Goal: Information Seeking & Learning: Learn about a topic

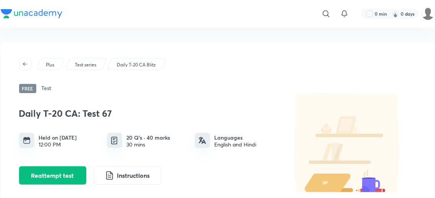
click at [141, 63] on p "Daily T-20 CA Blitz" at bounding box center [136, 64] width 39 height 7
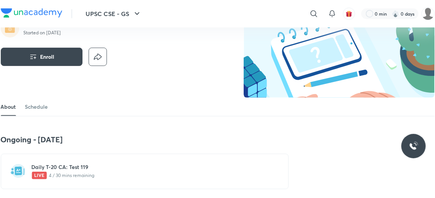
scroll to position [116, 0]
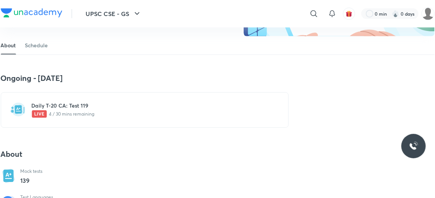
click at [77, 108] on h6 "Daily T-20 CA: Test 119" at bounding box center [149, 106] width 235 height 8
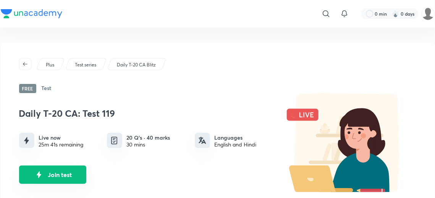
click at [60, 174] on button "Join test" at bounding box center [52, 175] width 67 height 18
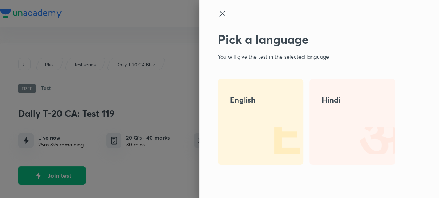
click at [266, 129] on img at bounding box center [278, 140] width 49 height 49
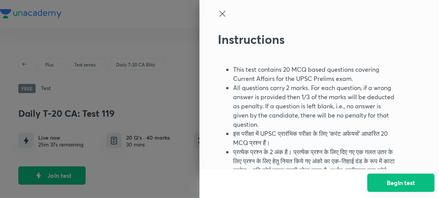
click at [418, 180] on button "Begin test" at bounding box center [400, 183] width 67 height 18
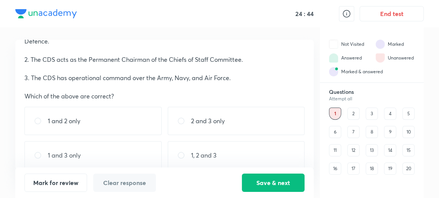
scroll to position [47, 0]
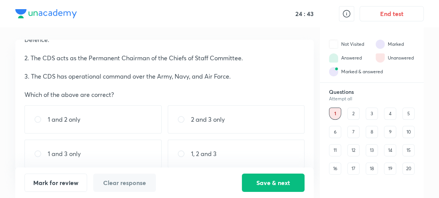
click at [126, 160] on div "1 and 3 only" at bounding box center [92, 154] width 137 height 28
radio input "true"
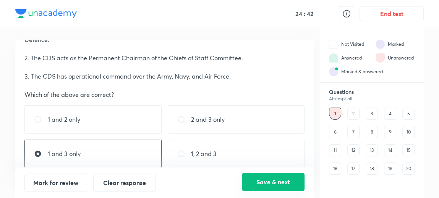
click at [246, 176] on button "Save & next" at bounding box center [273, 182] width 63 height 18
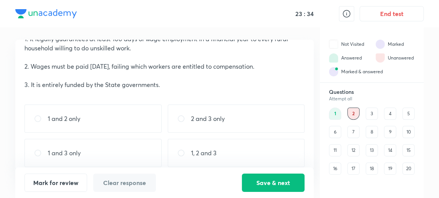
scroll to position [48, 0]
click at [94, 120] on div "1 and 2 only" at bounding box center [92, 119] width 137 height 28
radio input "true"
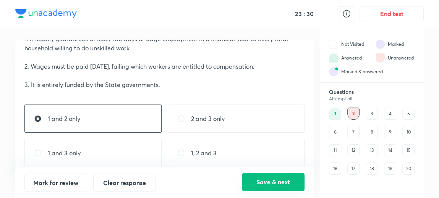
click at [261, 180] on button "Save & next" at bounding box center [273, 182] width 63 height 18
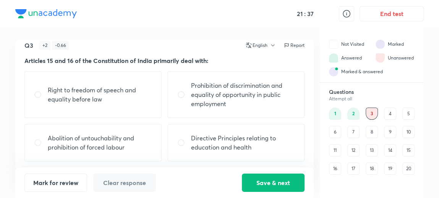
click at [124, 140] on p "Abolition of untouchability and prohibition of forced labour" at bounding box center [100, 143] width 104 height 18
radio input "true"
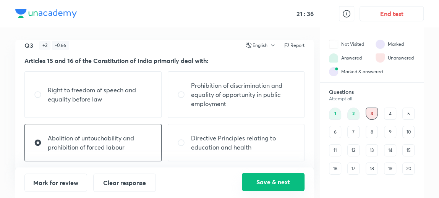
click at [265, 183] on button "Save & next" at bounding box center [273, 182] width 63 height 18
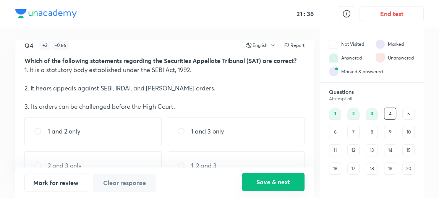
scroll to position [26, 0]
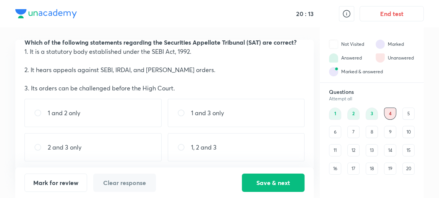
click at [221, 136] on div "1, 2 and 3" at bounding box center [236, 147] width 137 height 28
radio input "true"
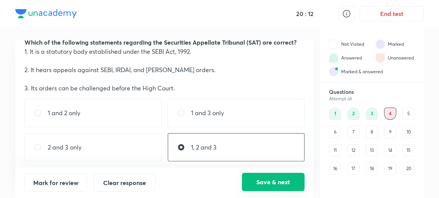
click at [269, 183] on button "Save & next" at bounding box center [273, 182] width 63 height 18
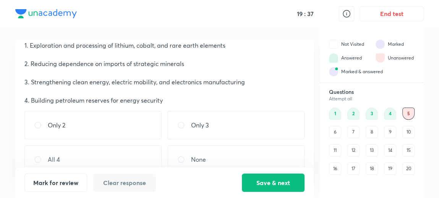
scroll to position [54, 0]
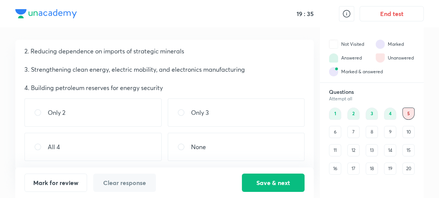
click at [107, 137] on div "All 4" at bounding box center [92, 147] width 137 height 28
radio input "true"
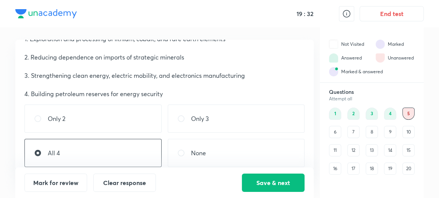
scroll to position [49, 0]
click at [270, 182] on button "Save & next" at bounding box center [273, 182] width 63 height 18
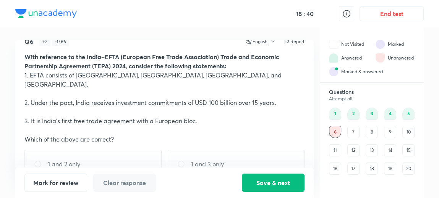
scroll to position [54, 0]
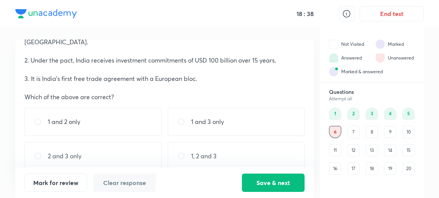
click at [200, 153] on div "1, 2 and 3" at bounding box center [236, 156] width 137 height 28
radio input "true"
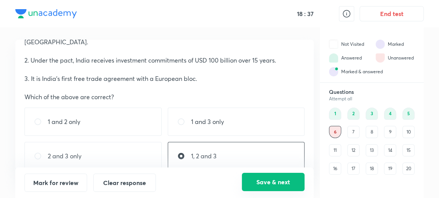
click at [264, 179] on button "Save & next" at bounding box center [273, 182] width 63 height 18
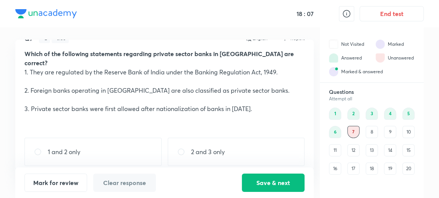
scroll to position [45, 0]
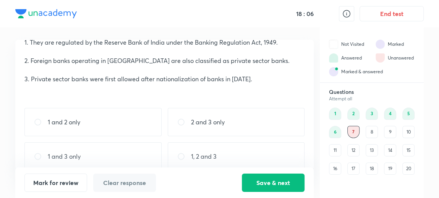
click at [211, 152] on div "1, 2 and 3" at bounding box center [236, 156] width 137 height 28
radio input "true"
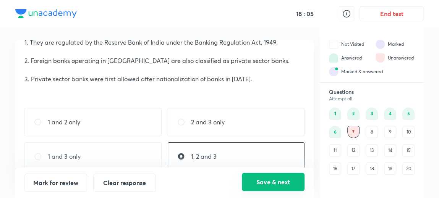
click at [269, 188] on button "Save & next" at bounding box center [273, 182] width 63 height 18
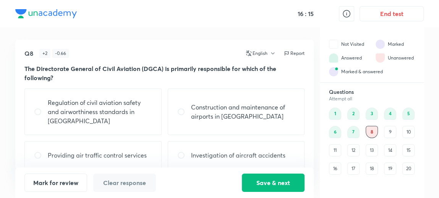
click at [123, 109] on p "Regulation of civil aviation safety and airworthiness standards in [GEOGRAPHIC_…" at bounding box center [100, 111] width 104 height 27
radio input "true"
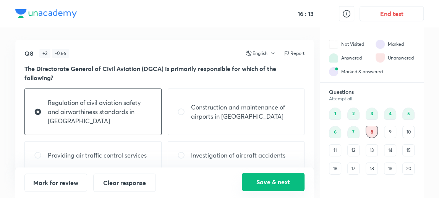
click at [275, 179] on button "Save & next" at bounding box center [273, 182] width 63 height 18
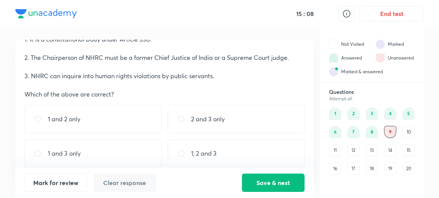
scroll to position [54, 0]
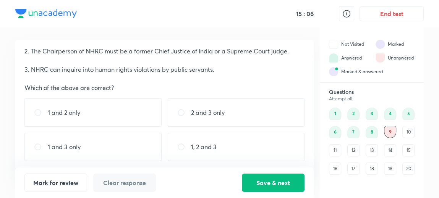
click at [119, 150] on div "1 and 3 only" at bounding box center [92, 147] width 137 height 28
radio input "true"
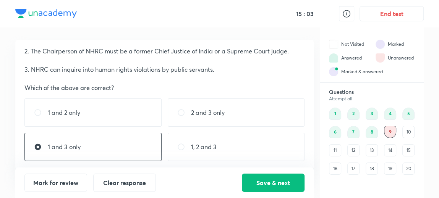
scroll to position [42, 0]
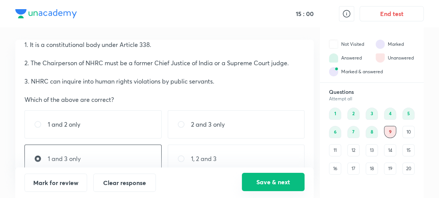
click at [257, 184] on button "Save & next" at bounding box center [273, 182] width 63 height 18
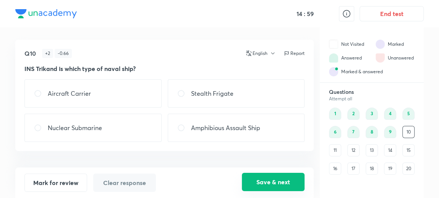
scroll to position [0, 0]
click at [219, 126] on p "Amphibious Assault Ship" at bounding box center [225, 127] width 69 height 9
radio input "true"
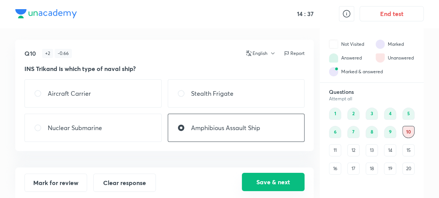
click at [269, 176] on button "Save & next" at bounding box center [273, 182] width 63 height 18
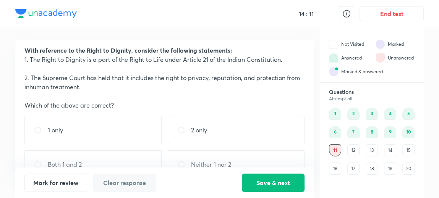
scroll to position [36, 0]
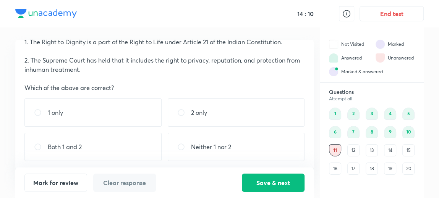
click at [121, 141] on div "Both 1 and 2" at bounding box center [92, 147] width 137 height 28
radio input "true"
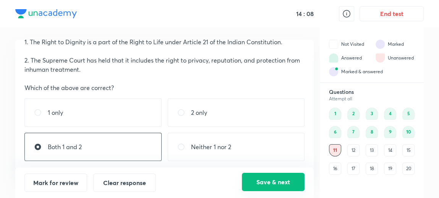
click at [251, 180] on button "Save & next" at bounding box center [273, 182] width 63 height 18
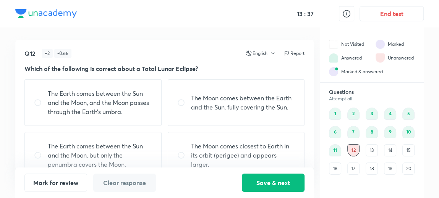
scroll to position [18, 0]
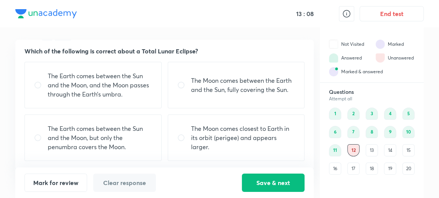
click at [137, 101] on div "The Earth comes between the Sun and the Moon, and the Moon passes through the E…" at bounding box center [92, 85] width 137 height 47
radio input "true"
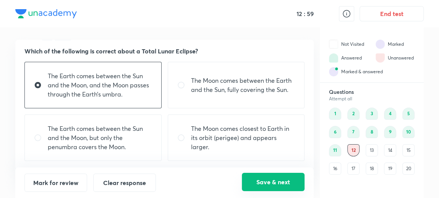
click at [267, 181] on button "Save & next" at bounding box center [273, 182] width 63 height 18
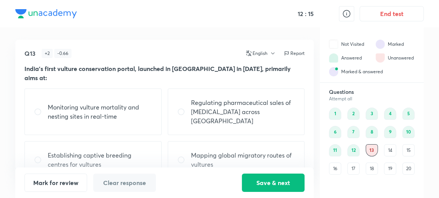
click at [112, 103] on p "Monitoring vulture mortality and nesting sites in real-time" at bounding box center [100, 112] width 104 height 18
radio input "true"
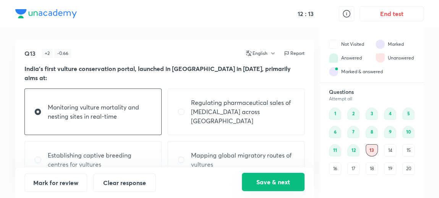
click at [264, 185] on button "Save & next" at bounding box center [273, 182] width 63 height 18
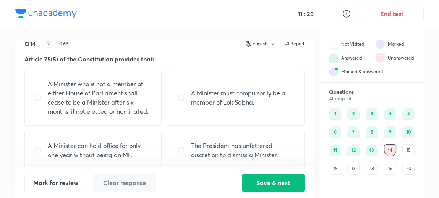
scroll to position [10, 0]
click at [138, 114] on p "A Minister who is not a member of either House of Parliament shall cease to be …" at bounding box center [100, 97] width 104 height 37
radio input "true"
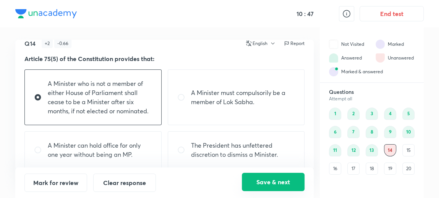
click at [270, 186] on button "Save & next" at bounding box center [273, 182] width 63 height 18
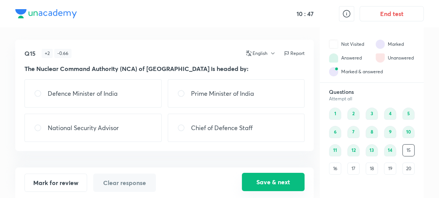
scroll to position [0, 0]
click at [228, 95] on p "Prime Minister of India" at bounding box center [222, 93] width 63 height 9
radio input "true"
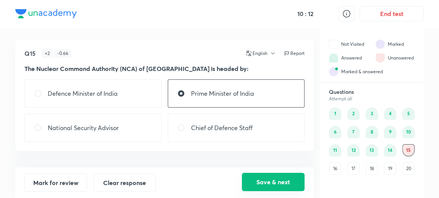
click at [266, 183] on button "Save & next" at bounding box center [273, 182] width 63 height 18
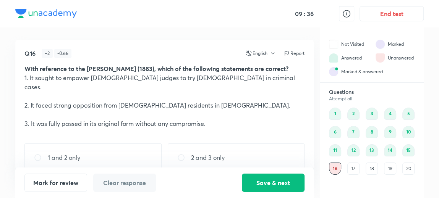
click at [139, 145] on div "1 and 2 only" at bounding box center [92, 158] width 137 height 28
radio input "true"
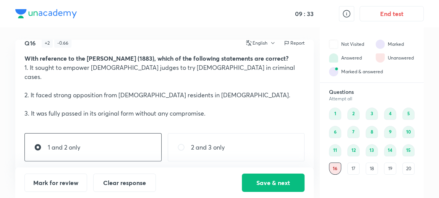
scroll to position [9, 0]
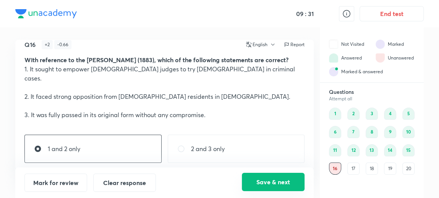
click at [273, 185] on button "Save & next" at bounding box center [273, 182] width 63 height 18
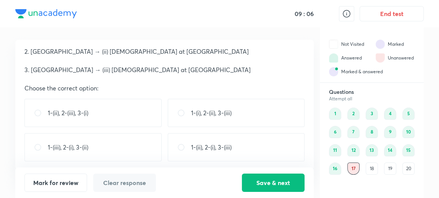
scroll to position [44, 0]
click at [239, 111] on div "1-(i), 2-(ii), 3-(iii)" at bounding box center [236, 113] width 137 height 28
radio input "true"
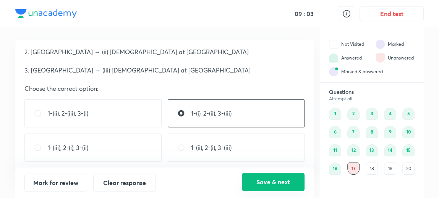
click at [286, 180] on button "Save & next" at bounding box center [273, 182] width 63 height 18
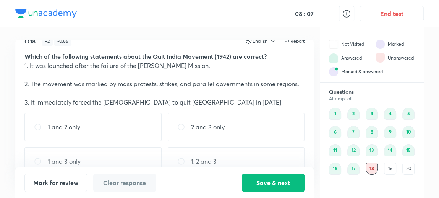
scroll to position [14, 0]
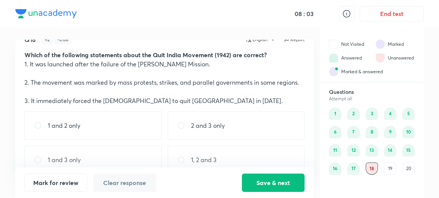
click at [97, 123] on div "1 and 2 only" at bounding box center [92, 126] width 137 height 28
radio input "true"
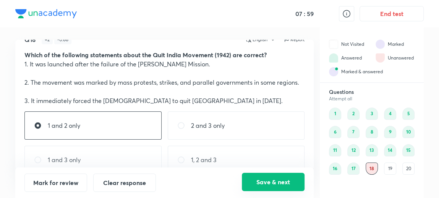
click at [277, 176] on button "Save & next" at bounding box center [273, 182] width 63 height 18
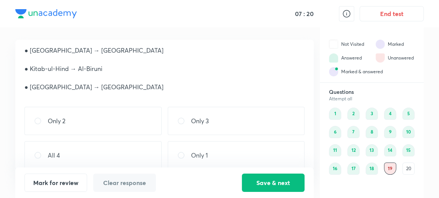
scroll to position [54, 0]
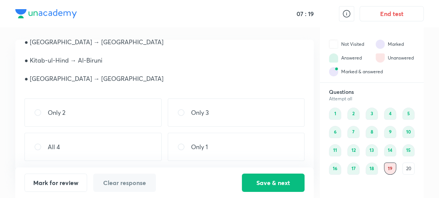
click at [121, 160] on div "All 4" at bounding box center [92, 147] width 137 height 28
radio input "true"
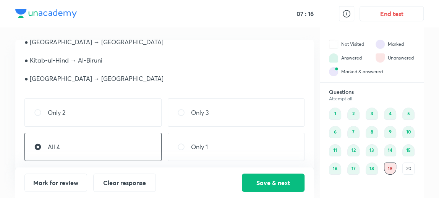
click at [219, 107] on div "Only 3" at bounding box center [236, 113] width 137 height 28
radio input "true"
radio input "false"
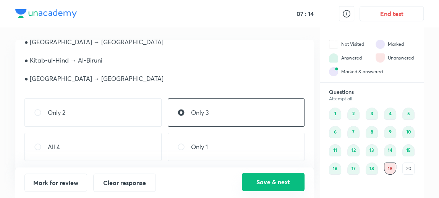
click at [262, 181] on button "Save & next" at bounding box center [273, 182] width 63 height 18
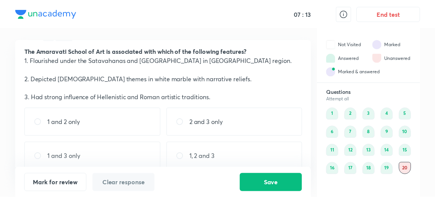
scroll to position [16, 0]
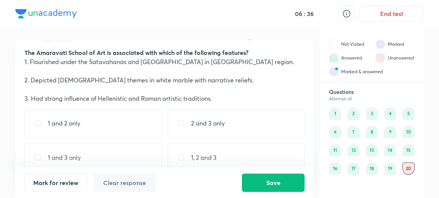
click at [138, 117] on div "1 and 2 only" at bounding box center [92, 123] width 137 height 28
radio input "true"
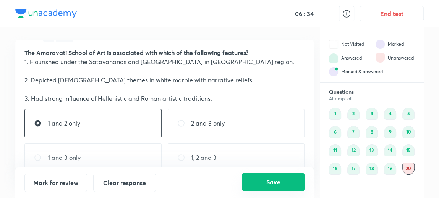
click at [273, 184] on button "Save" at bounding box center [273, 182] width 63 height 18
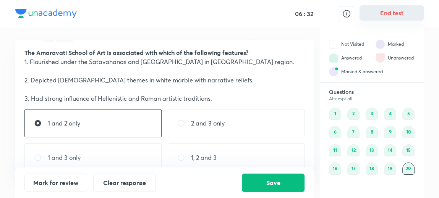
click at [387, 15] on button "End test" at bounding box center [391, 12] width 64 height 15
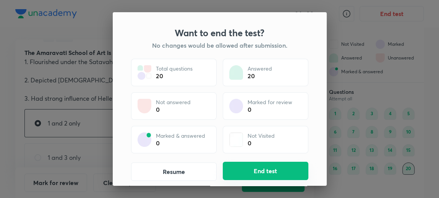
click at [256, 171] on button "End test" at bounding box center [266, 171] width 86 height 18
